Goal: Contribute content

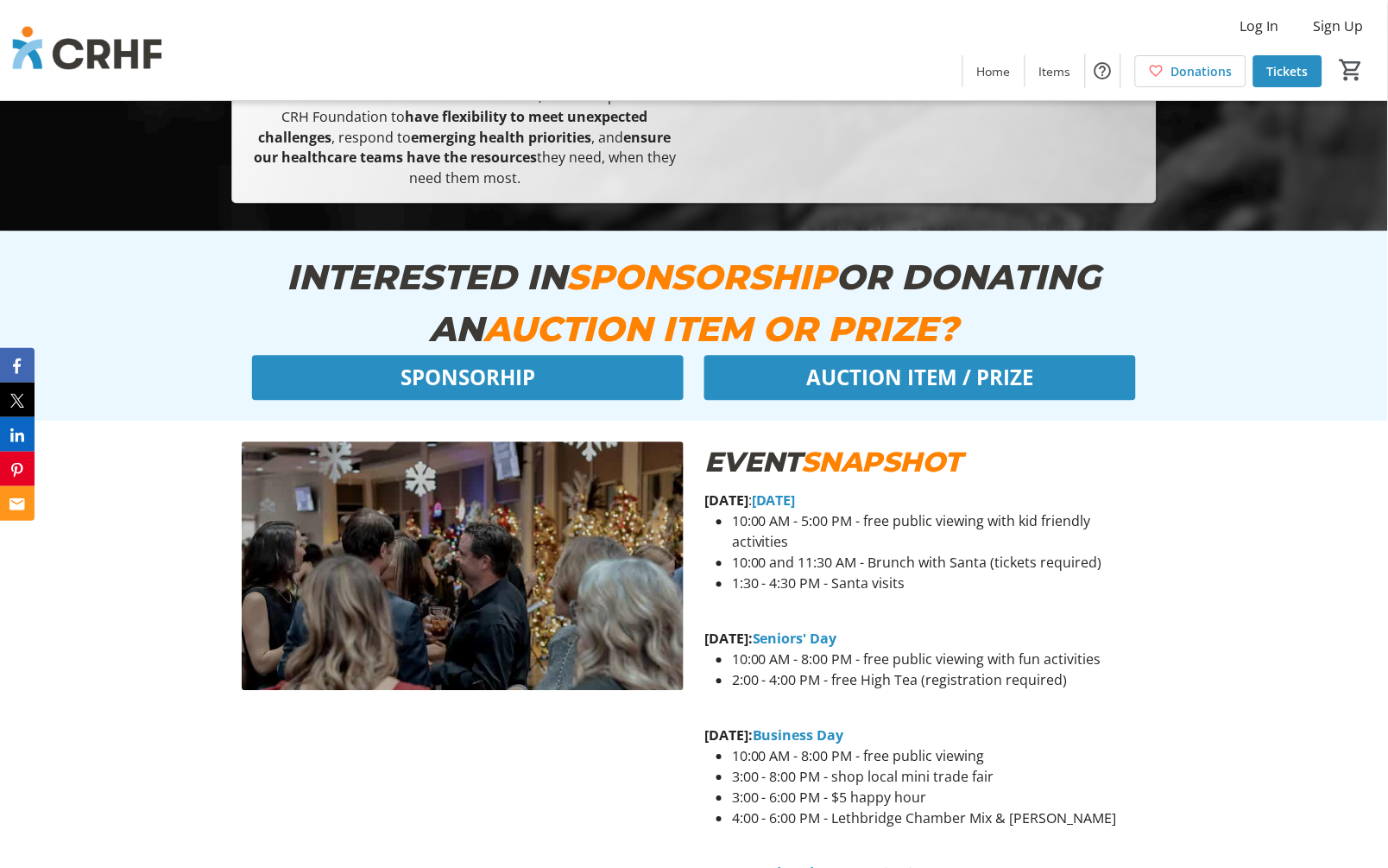
scroll to position [671, 0]
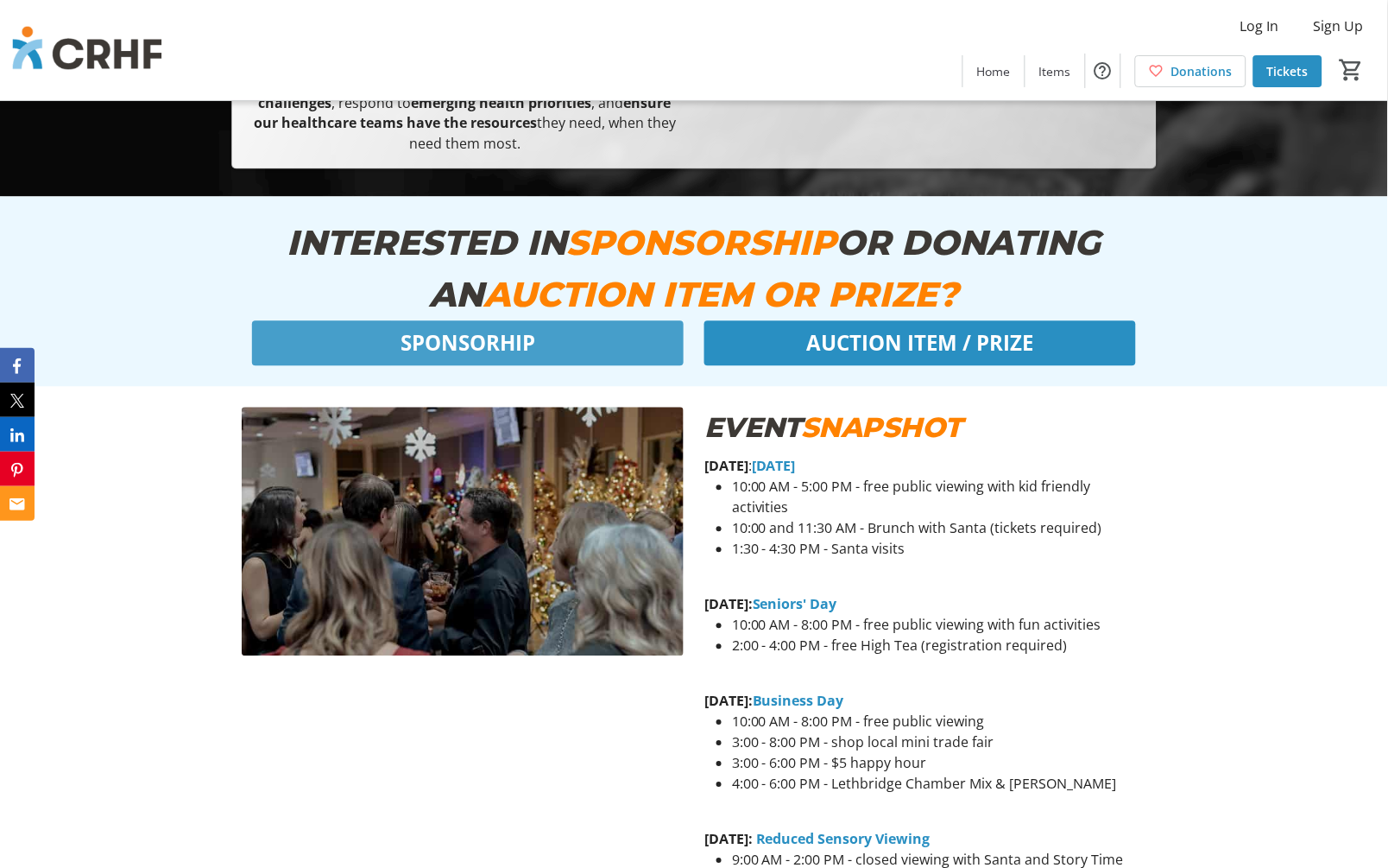
click at [429, 347] on span "SPONSORHIP" at bounding box center [467, 343] width 134 height 31
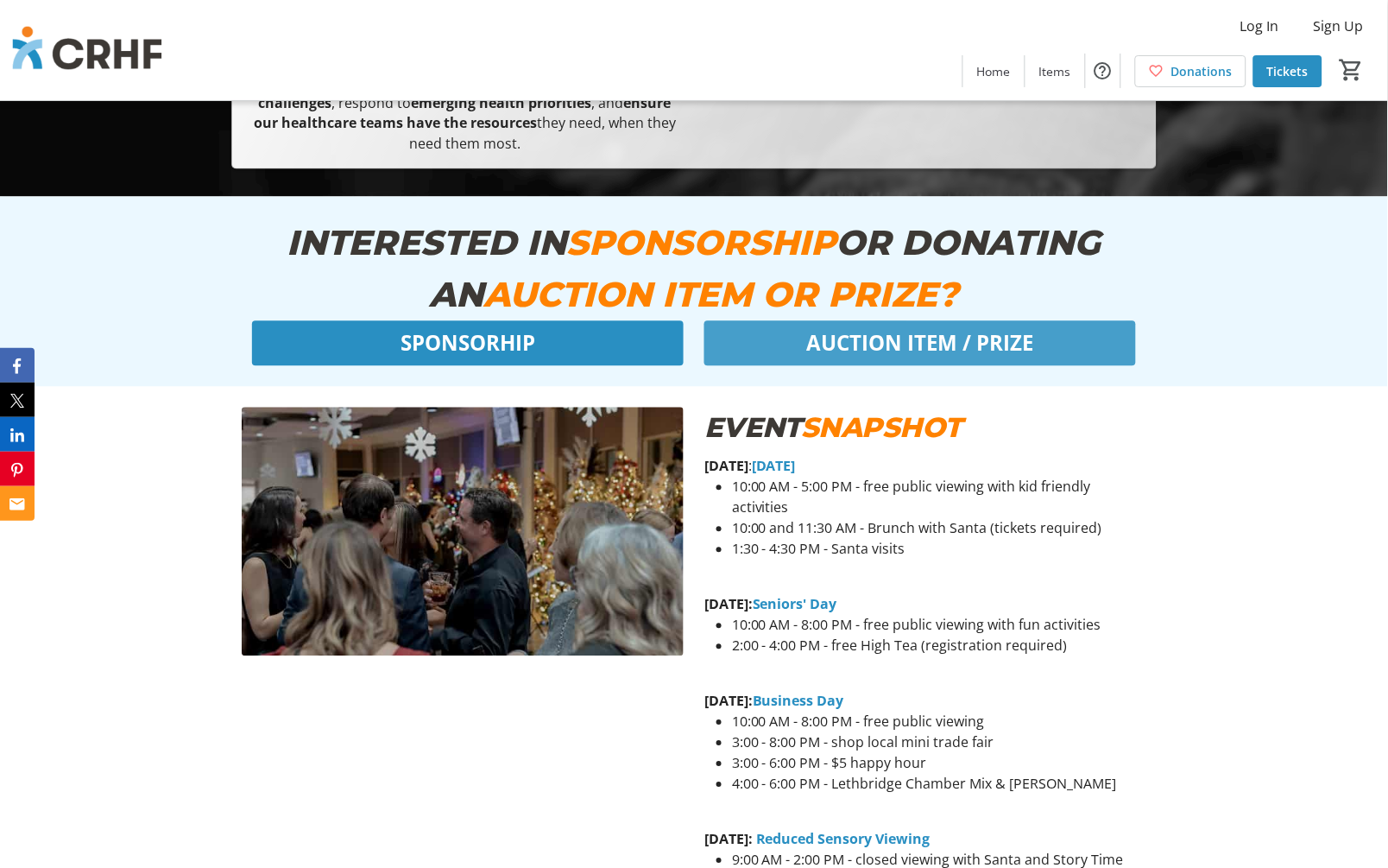
click at [912, 348] on span "AUCTION ITEM / PRIZE" at bounding box center [919, 343] width 227 height 31
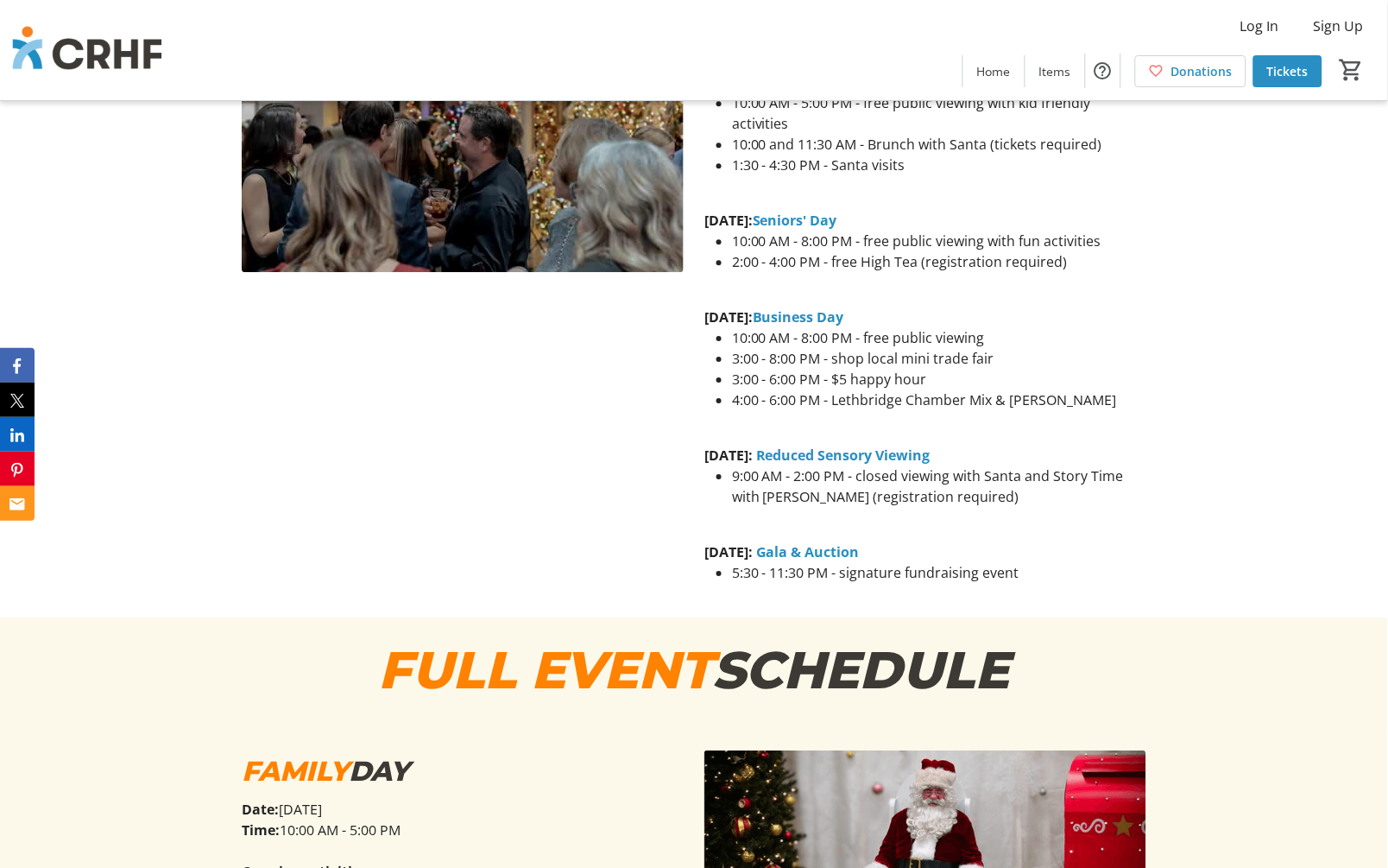
scroll to position [1150, 0]
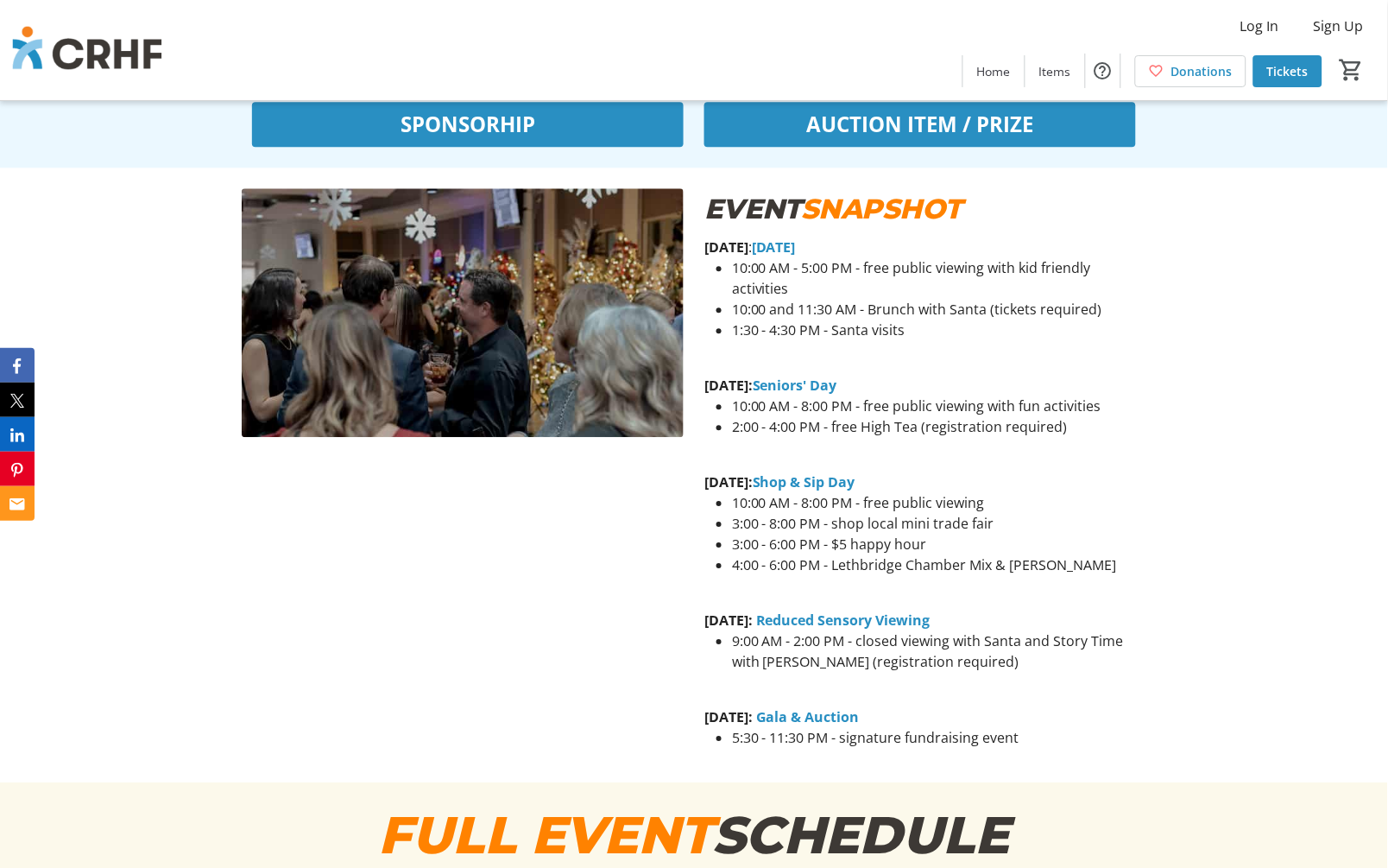
scroll to position [863, 0]
